Goal: Book appointment/travel/reservation

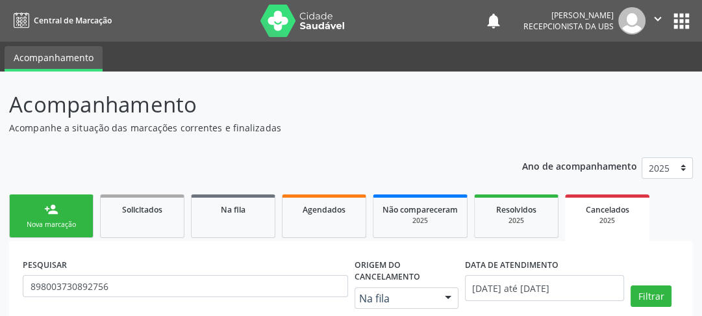
click at [60, 225] on div "Nova marcação" at bounding box center [51, 224] width 65 height 10
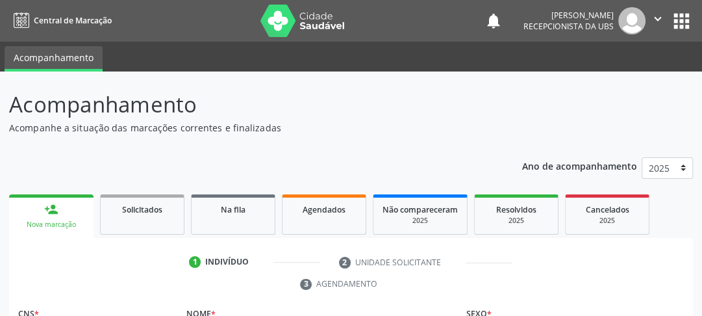
scroll to position [104, 0]
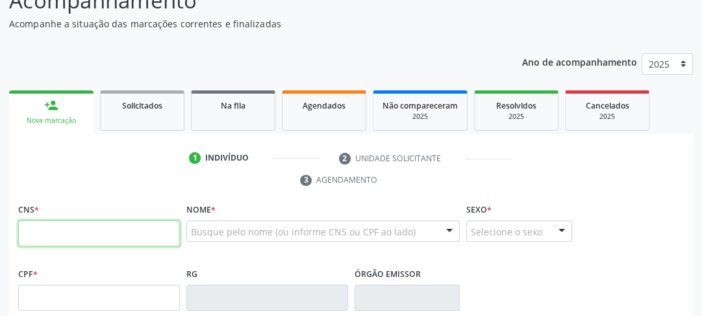
click at [29, 232] on input "text" at bounding box center [99, 233] width 162 height 26
type input "704 1047 1370 0580"
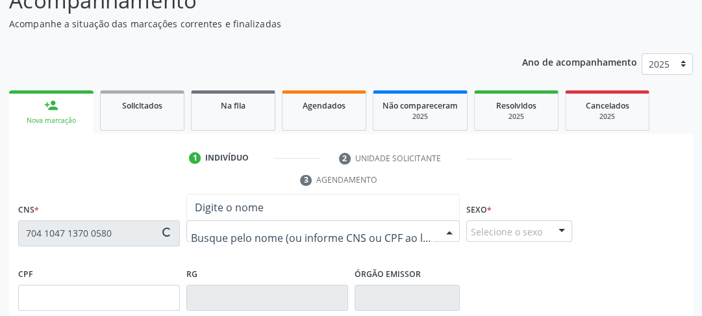
type input "062.428.344-56"
type input "[DATE]"
type input "[PERSON_NAME]"
type input "[PHONE_NUMBER]"
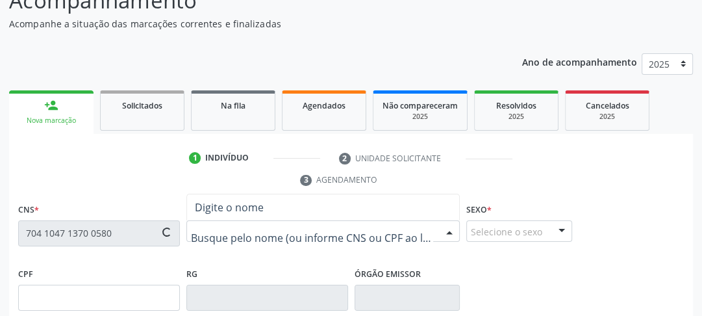
type input "444"
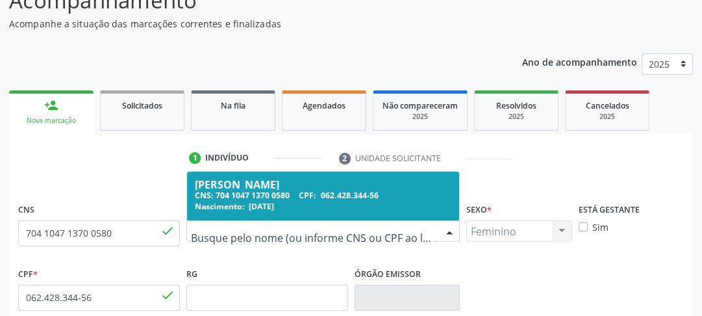
click at [236, 201] on span "Nascimento:" at bounding box center [220, 206] width 50 height 11
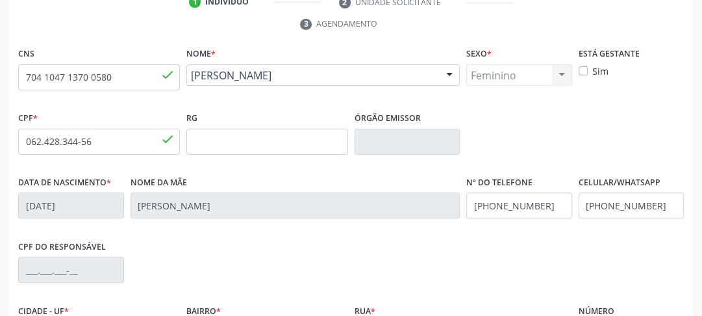
scroll to position [410, 0]
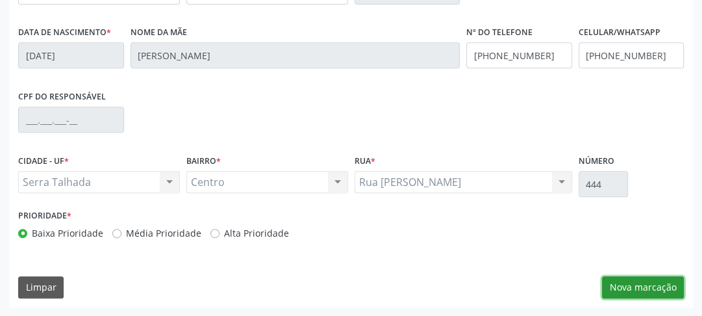
click at [664, 278] on button "Nova marcação" at bounding box center [643, 287] width 82 height 22
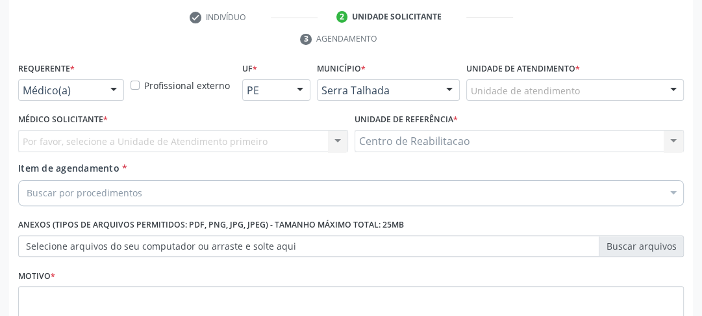
scroll to position [193, 0]
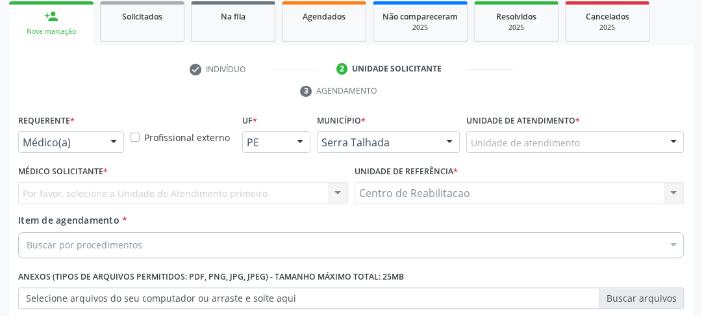
click at [106, 149] on div at bounding box center [113, 143] width 19 height 22
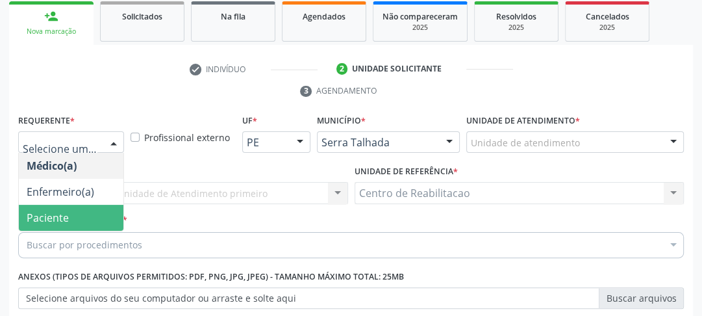
click at [62, 210] on span "Paciente" at bounding box center [48, 217] width 42 height 14
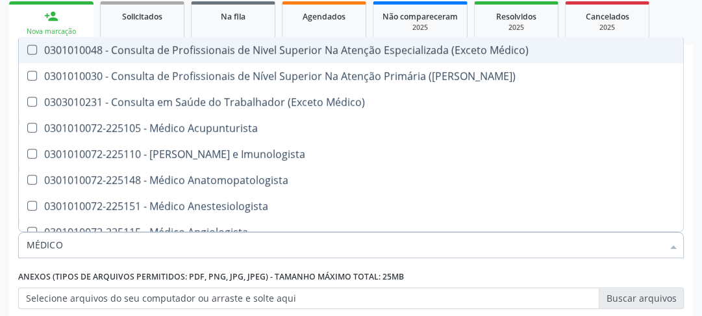
type input "MÉDICO O"
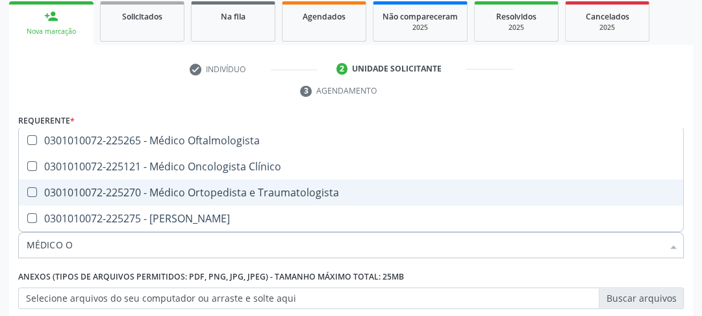
click at [37, 193] on div "0301010072-225270 - Médico Ortopedista e Traumatologista" at bounding box center [351, 192] width 649 height 10
checkbox Traumatologista "true"
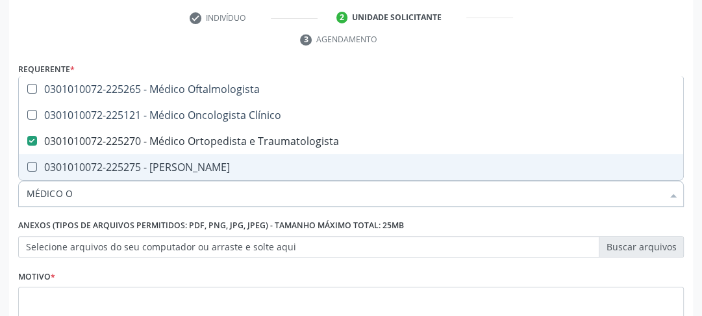
scroll to position [281, 0]
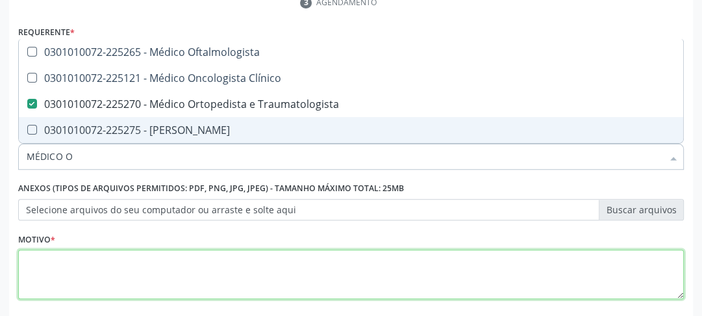
click at [496, 275] on textarea at bounding box center [351, 273] width 666 height 49
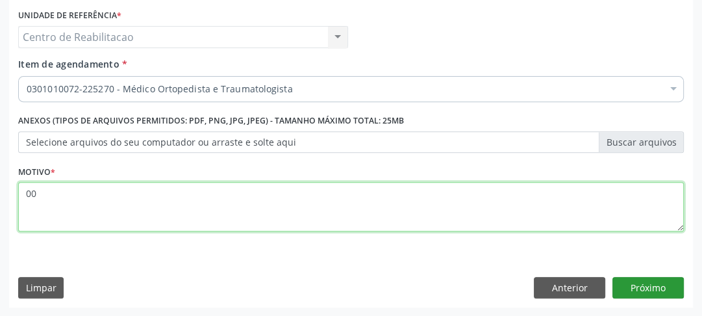
type textarea "00"
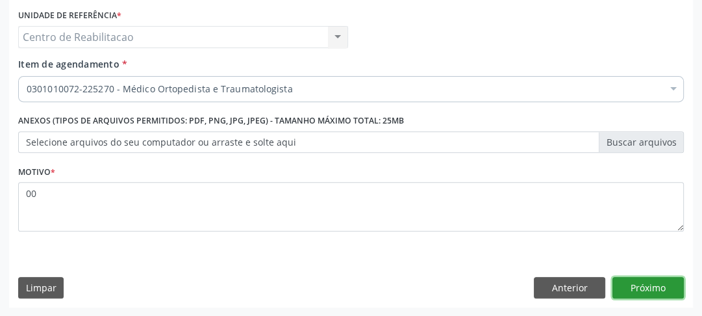
click at [656, 283] on button "Próximo" at bounding box center [647, 288] width 71 height 22
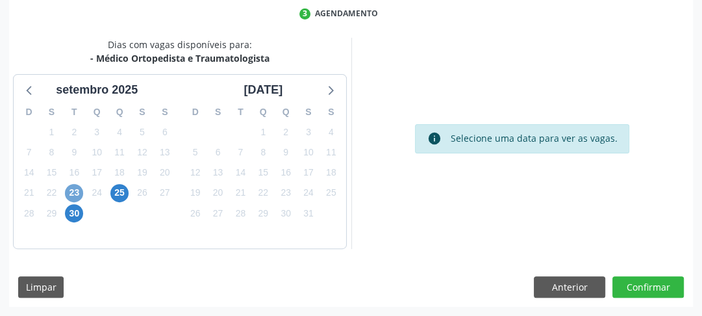
click at [74, 194] on span "23" at bounding box center [74, 193] width 18 height 18
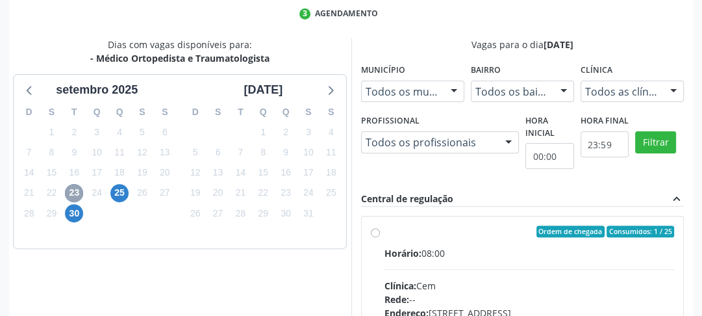
scroll to position [321, 0]
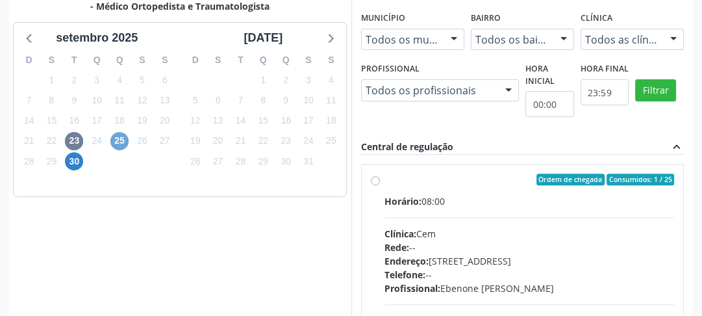
click at [125, 143] on span "25" at bounding box center [119, 141] width 18 height 18
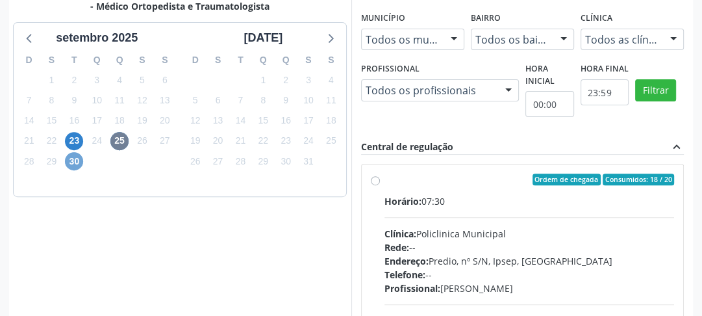
click at [71, 165] on span "30" at bounding box center [74, 161] width 18 height 18
click at [384, 182] on label "Ordem de chegada Consumidos: 3 / 20 Horário: 07:30 Clínica: Policlinica Municip…" at bounding box center [529, 272] width 290 height 199
click at [377, 182] on input "Ordem de chegada Consumidos: 3 / 20 Horário: 07:30 Clínica: Policlinica Municip…" at bounding box center [375, 179] width 9 height 12
radio input "true"
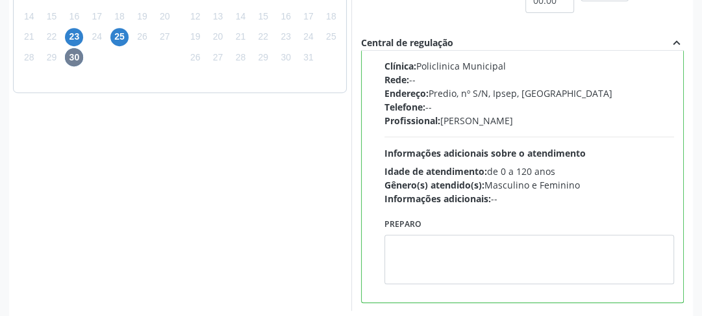
scroll to position [487, 0]
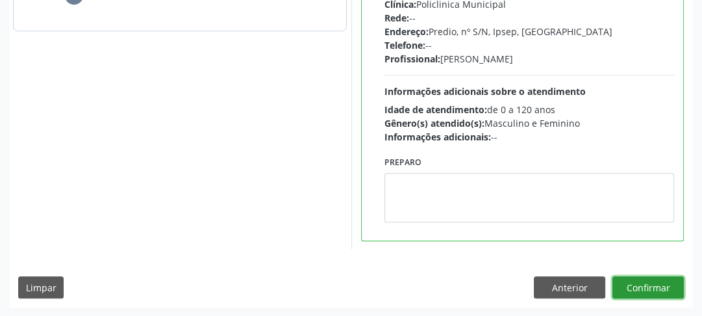
click at [629, 286] on button "Confirmar" at bounding box center [647, 287] width 71 height 22
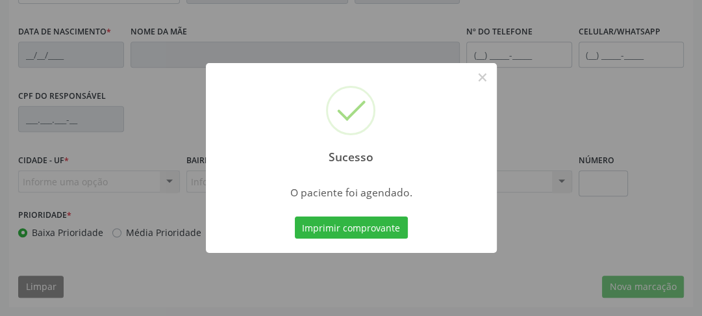
scroll to position [410, 0]
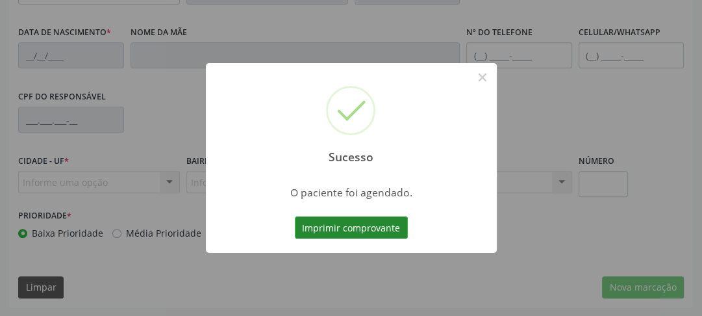
click at [378, 229] on button "Imprimir comprovante" at bounding box center [351, 227] width 113 height 22
